Goal: Find specific page/section: Find specific page/section

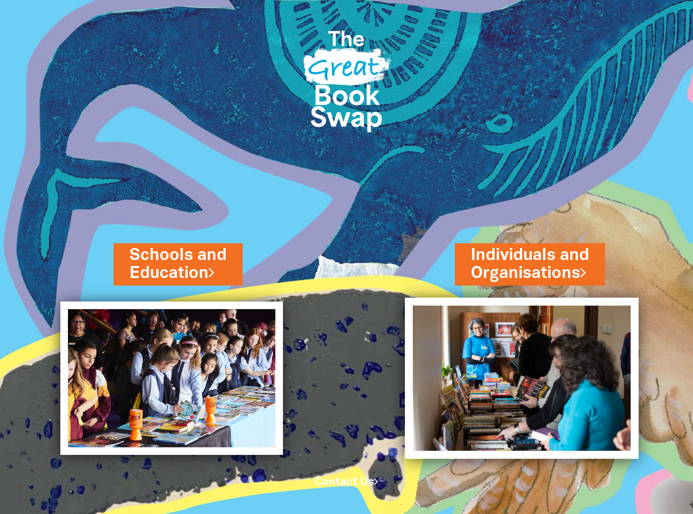
click at [537, 337] on img at bounding box center [521, 378] width 233 height 161
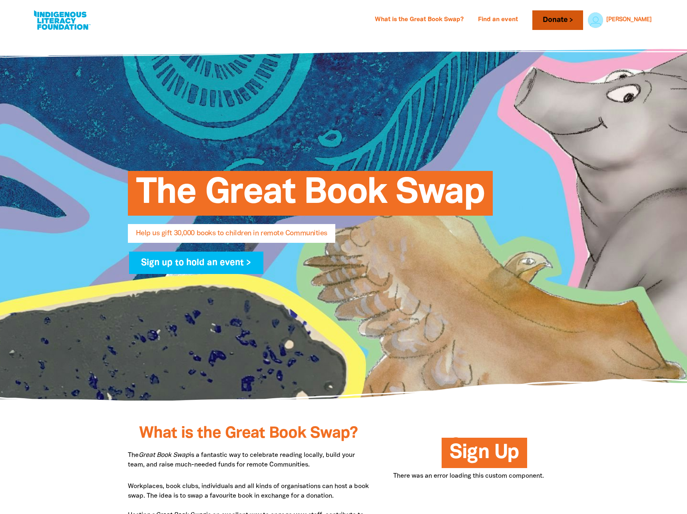
click at [580, 20] on link "Donate" at bounding box center [557, 20] width 50 height 20
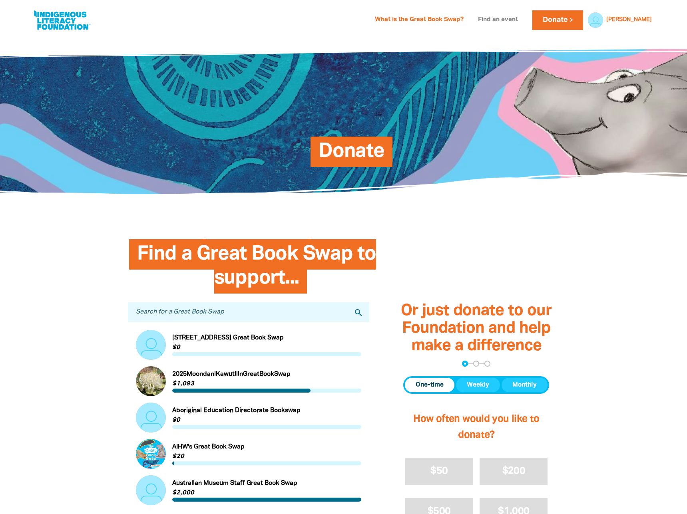
click at [523, 15] on link "Find an event" at bounding box center [498, 20] width 50 height 13
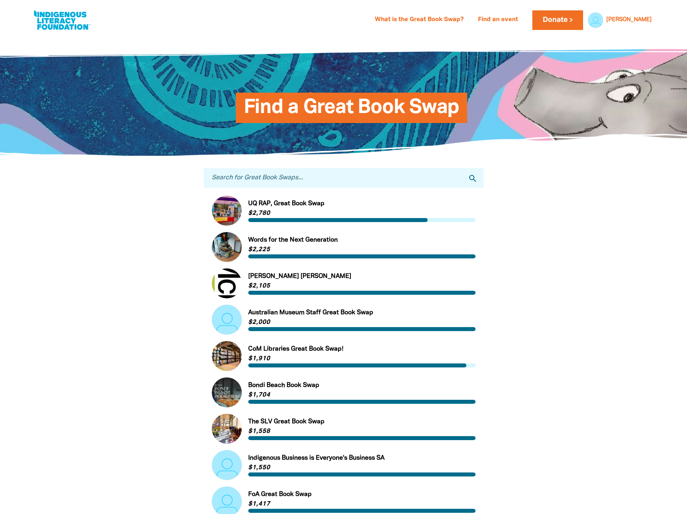
click at [331, 176] on input "Search for Great Book Swaps..." at bounding box center [344, 178] width 280 height 20
type input "mada"
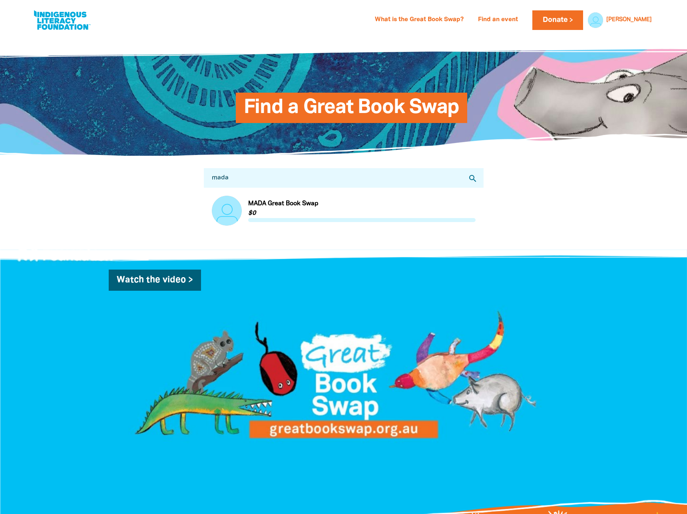
click at [237, 209] on link "Link to MADA Great Book Swap" at bounding box center [344, 211] width 264 height 30
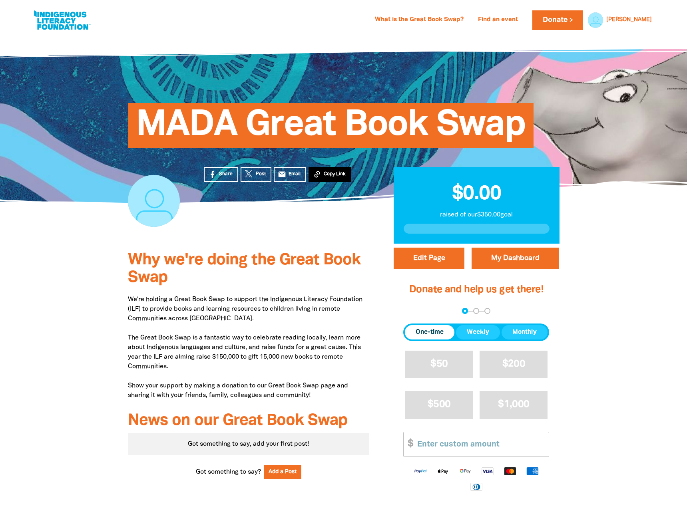
click at [324, 176] on span "Copy Link" at bounding box center [335, 174] width 22 height 7
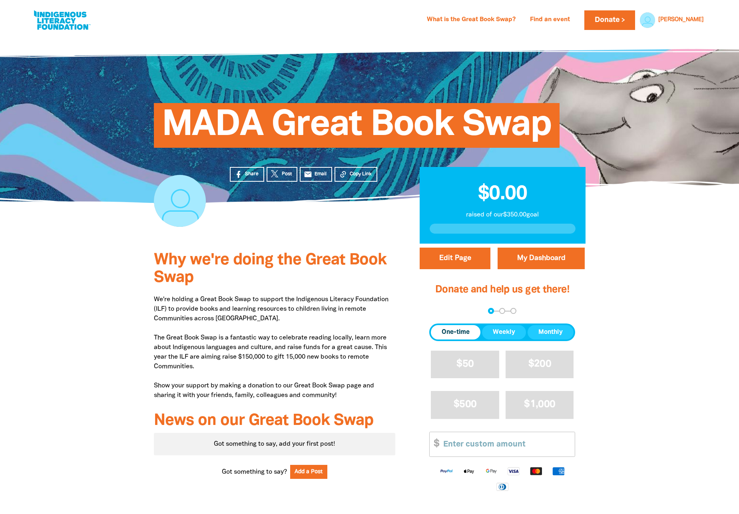
click at [60, 19] on link at bounding box center [62, 20] width 60 height 24
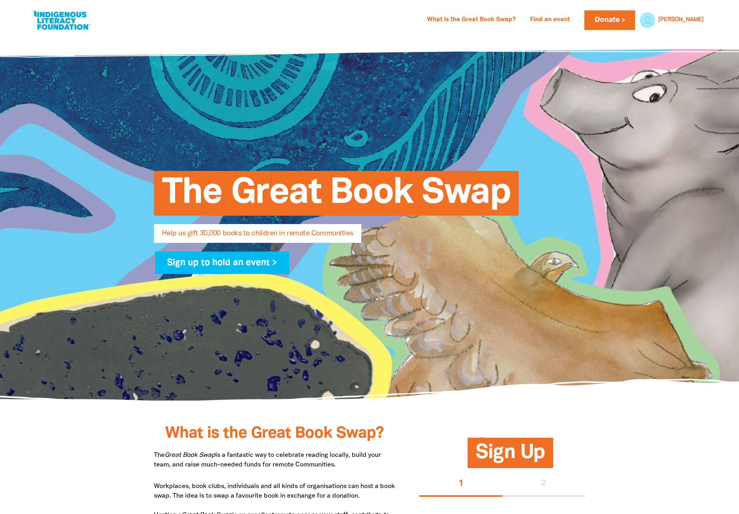
scroll to position [2, 0]
